Goal: Task Accomplishment & Management: Manage account settings

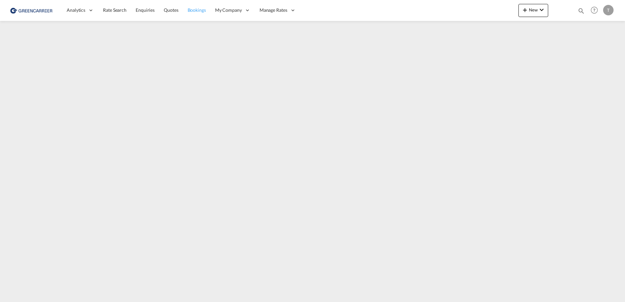
click at [191, 7] on span "Bookings" at bounding box center [197, 10] width 18 height 6
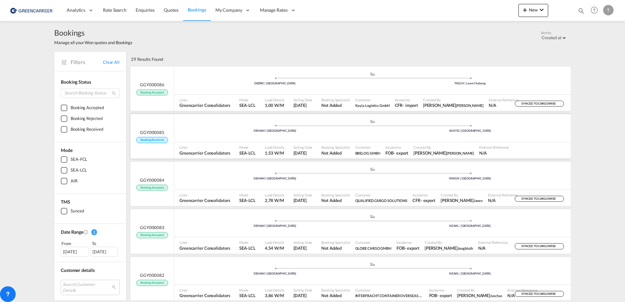
drag, startPoint x: 201, startPoint y: 134, endPoint x: 188, endPoint y: 132, distance: 13.2
click at [188, 132] on div "DEHAM | [GEOGRAPHIC_DATA]" at bounding box center [275, 131] width 195 height 4
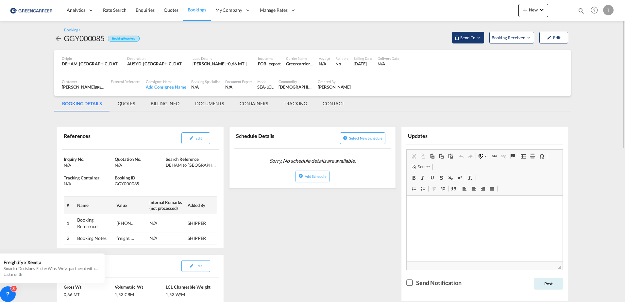
click at [477, 38] on md-icon "Open demo menu" at bounding box center [479, 38] width 6 height 6
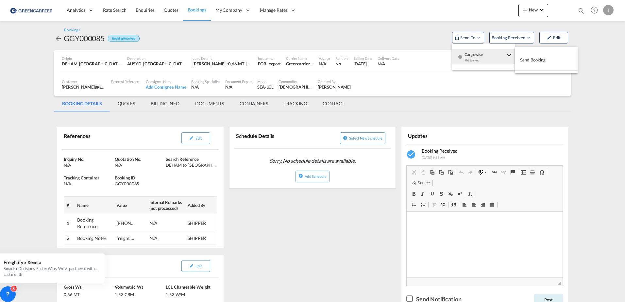
click at [527, 58] on span "Send Booking" at bounding box center [533, 60] width 26 height 10
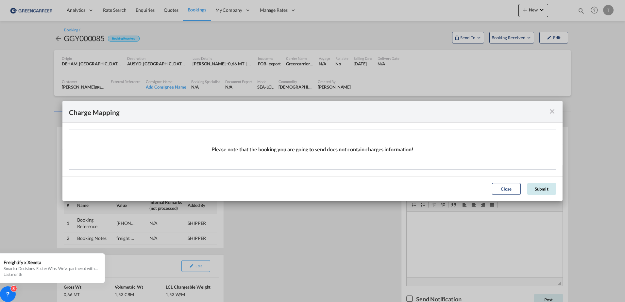
click at [538, 187] on button "Submit" at bounding box center [542, 189] width 29 height 12
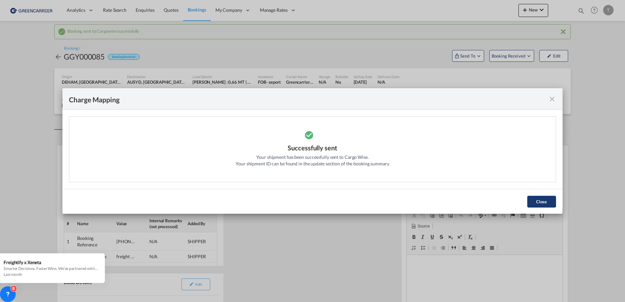
click at [538, 202] on button "Close" at bounding box center [542, 202] width 29 height 12
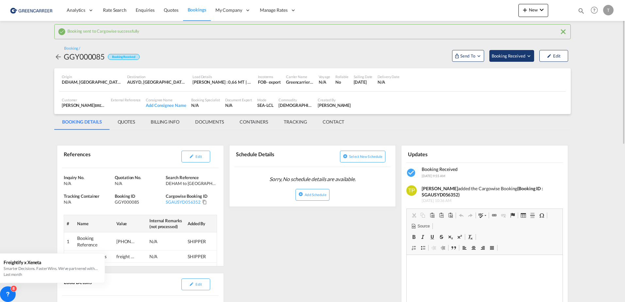
click at [509, 54] on span "Booking Received" at bounding box center [509, 56] width 34 height 7
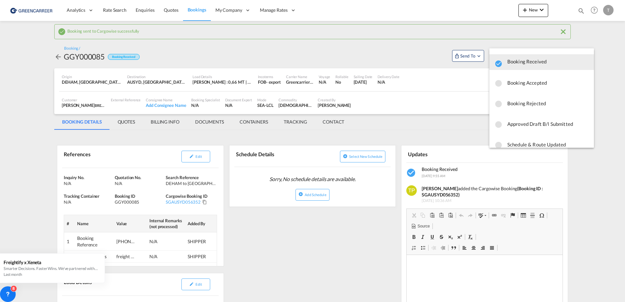
click at [515, 83] on span "Booking Accepted" at bounding box center [548, 83] width 81 height 12
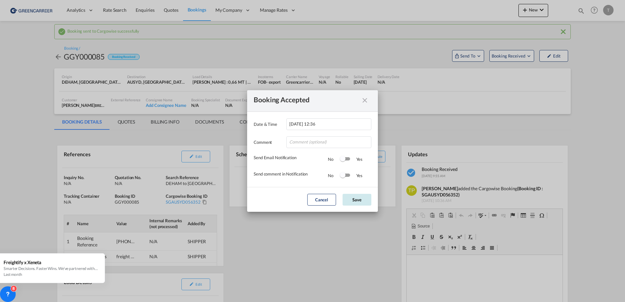
click at [346, 199] on button "Save" at bounding box center [357, 200] width 29 height 12
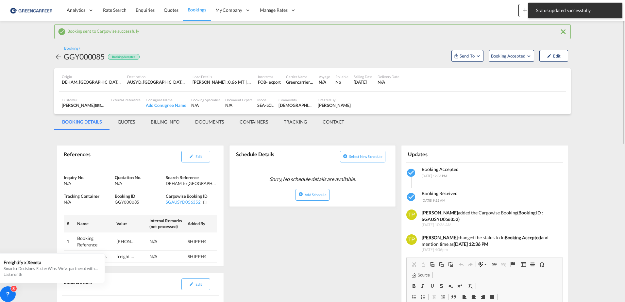
click at [190, 11] on span "Bookings" at bounding box center [197, 10] width 19 height 6
